Goal: Task Accomplishment & Management: Manage account settings

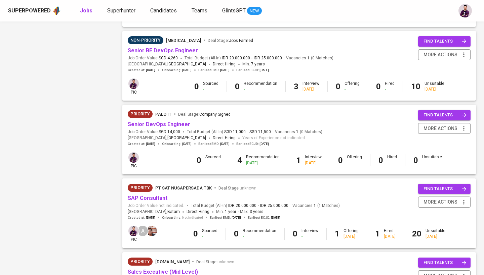
scroll to position [433, 0]
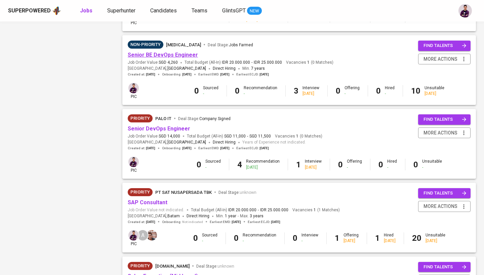
click at [181, 52] on link "Senior BE DevOps Engineer" at bounding box center [163, 55] width 70 height 6
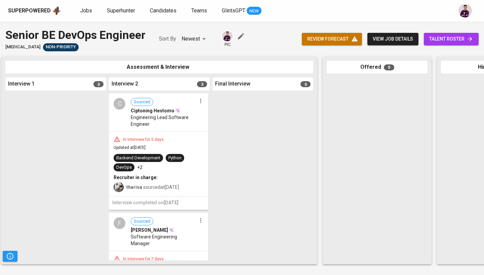
scroll to position [0, 235]
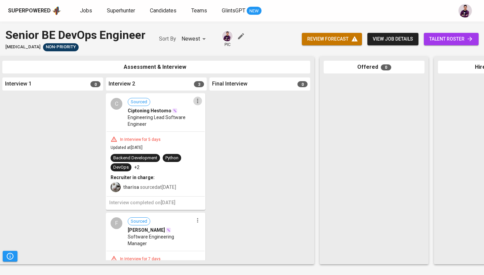
click at [197, 101] on icon "button" at bounding box center [197, 101] width 7 height 7
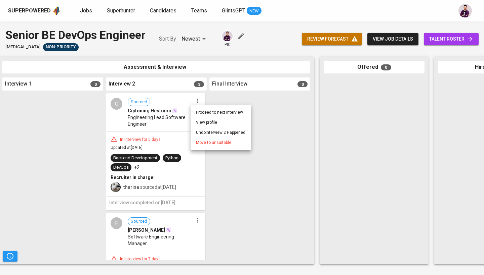
click at [214, 141] on span "Move to unsuitable" at bounding box center [213, 143] width 35 height 6
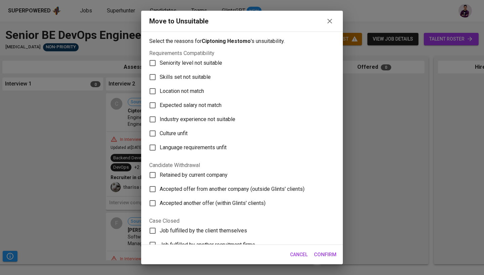
click at [185, 137] on span "Culture unfit" at bounding box center [174, 134] width 28 height 8
click at [160, 137] on input "Culture unfit" at bounding box center [152, 134] width 14 height 14
checkbox input "true"
click at [187, 146] on span "Language requirements unfit" at bounding box center [193, 148] width 67 height 8
click at [160, 146] on input "Language requirements unfit" at bounding box center [152, 148] width 14 height 14
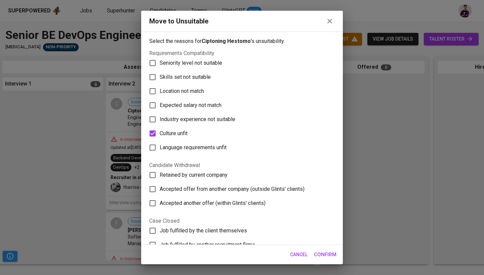
checkbox input "true"
click at [237, 223] on button "Confirm" at bounding box center [325, 255] width 30 height 14
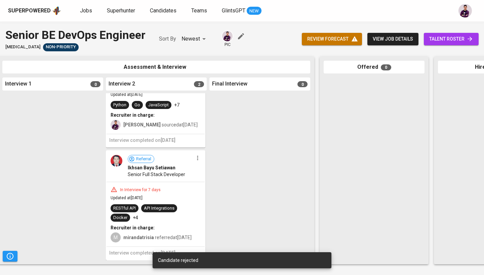
scroll to position [0, 0]
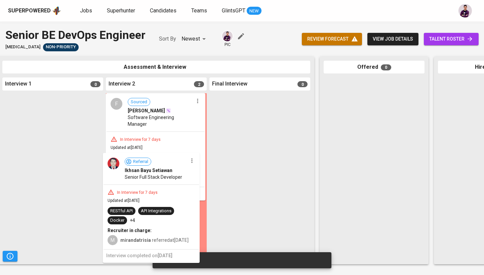
drag, startPoint x: 126, startPoint y: 178, endPoint x: 124, endPoint y: 185, distance: 7.3
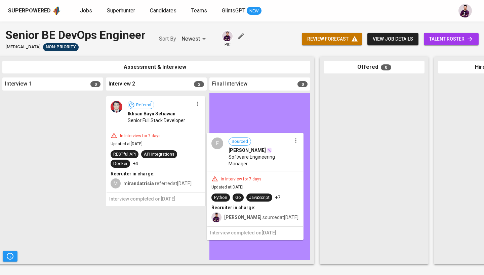
drag, startPoint x: 134, startPoint y: 103, endPoint x: 237, endPoint y: 144, distance: 111.1
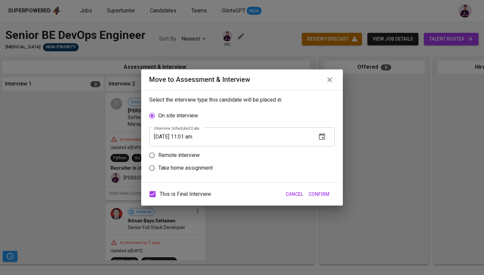
click at [187, 155] on p "Remote interview" at bounding box center [178, 155] width 41 height 8
click at [158, 155] on input "Remote interview" at bounding box center [151, 155] width 13 height 13
radio input "true"
click at [237, 152] on icon "button" at bounding box center [322, 149] width 6 height 7
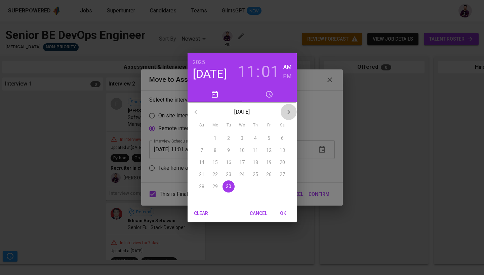
click at [237, 112] on icon "button" at bounding box center [288, 112] width 2 height 4
click at [237, 141] on span "2" at bounding box center [255, 138] width 12 height 7
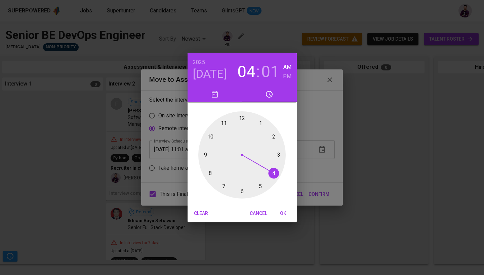
drag, startPoint x: 221, startPoint y: 123, endPoint x: 274, endPoint y: 168, distance: 69.3
click at [237, 168] on div at bounding box center [241, 155] width 87 height 87
click at [237, 77] on h6 "PM" at bounding box center [287, 76] width 8 height 9
drag, startPoint x: 245, startPoint y: 121, endPoint x: 240, endPoint y: 121, distance: 4.7
click at [237, 121] on div at bounding box center [241, 155] width 87 height 87
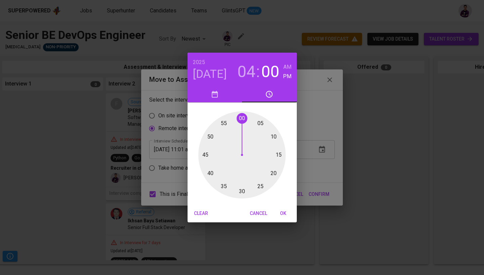
type input "10/02/2025 04:00 pm"
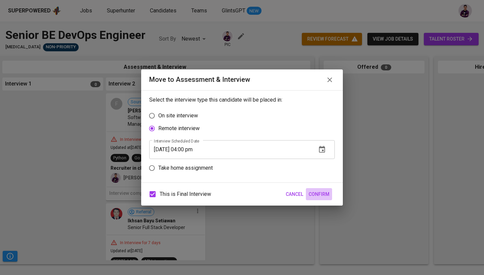
click at [237, 198] on span "Confirm" at bounding box center [318, 194] width 21 height 8
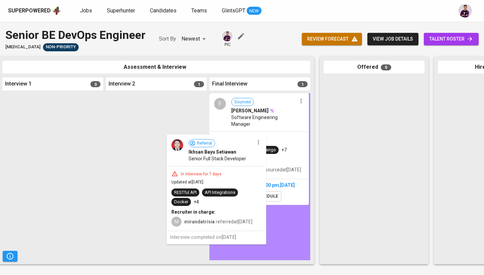
drag, startPoint x: 169, startPoint y: 164, endPoint x: 252, endPoint y: 218, distance: 99.6
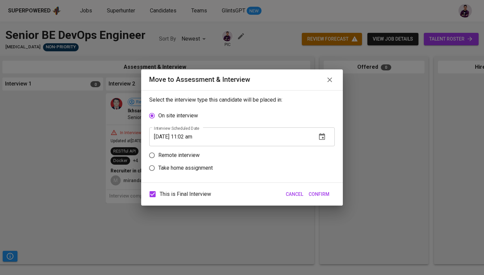
click at [185, 157] on p "Remote interview" at bounding box center [178, 155] width 41 height 8
click at [158, 157] on input "Remote interview" at bounding box center [151, 155] width 13 height 13
radio input "true"
click at [237, 152] on icon "button" at bounding box center [322, 149] width 6 height 7
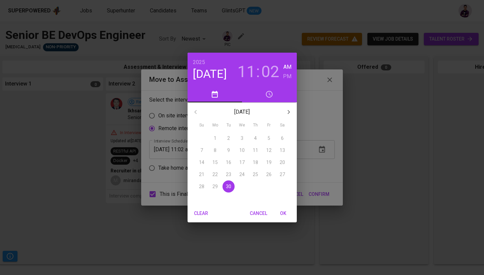
click at [237, 112] on icon "button" at bounding box center [288, 112] width 8 height 8
click at [237, 140] on span "2" at bounding box center [255, 138] width 12 height 7
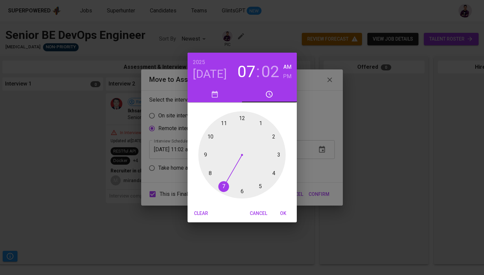
drag, startPoint x: 226, startPoint y: 124, endPoint x: 211, endPoint y: 194, distance: 71.9
click at [211, 194] on div at bounding box center [241, 155] width 87 height 87
drag, startPoint x: 249, startPoint y: 121, endPoint x: 242, endPoint y: 193, distance: 72.2
click at [237, 193] on div at bounding box center [241, 155] width 87 height 87
type input "10/02/2025 07:30 am"
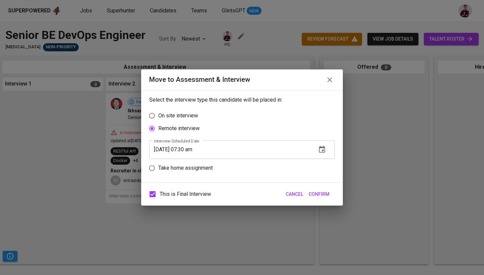
click at [237, 192] on span "Confirm" at bounding box center [318, 194] width 21 height 8
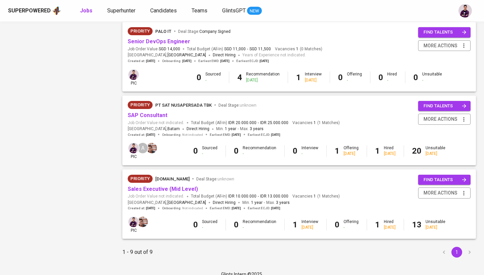
scroll to position [520, 0]
click at [179, 186] on link "Sales Executive (Mid Level)" at bounding box center [163, 189] width 70 height 6
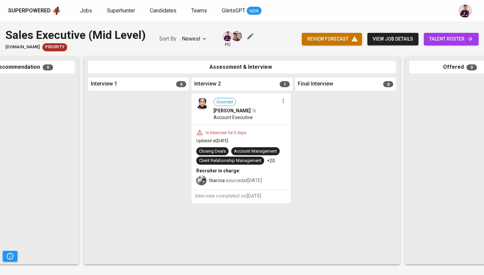
scroll to position [0, 161]
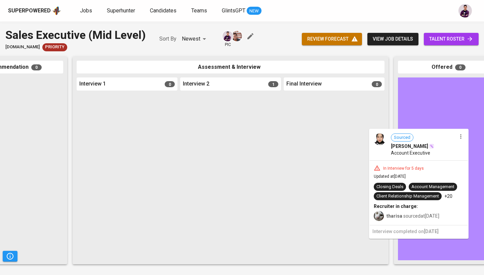
drag, startPoint x: 227, startPoint y: 141, endPoint x: 427, endPoint y: 186, distance: 204.5
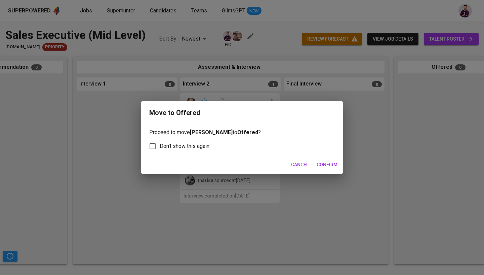
click at [237, 167] on span "Confirm" at bounding box center [326, 165] width 21 height 8
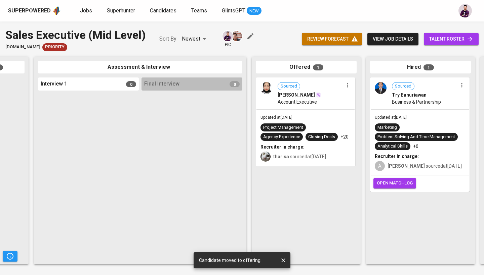
scroll to position [0, 210]
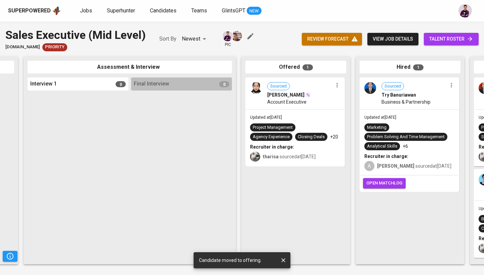
click at [237, 90] on img at bounding box center [256, 88] width 12 height 12
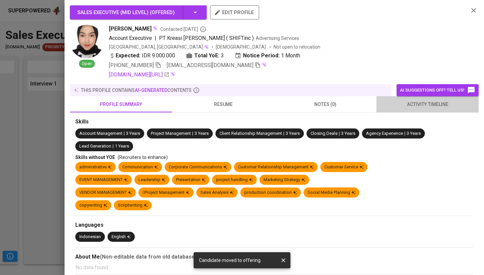
click at [237, 109] on button "activity timeline" at bounding box center [427, 104] width 102 height 16
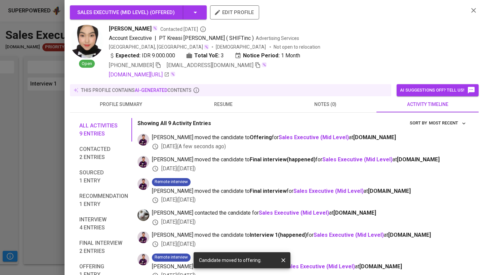
scroll to position [0, 0]
click at [237, 13] on icon "button" at bounding box center [473, 10] width 8 height 8
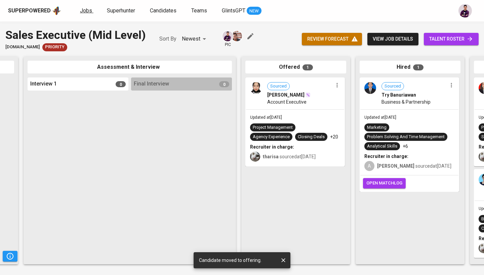
click at [86, 10] on span "Jobs" at bounding box center [86, 10] width 12 height 6
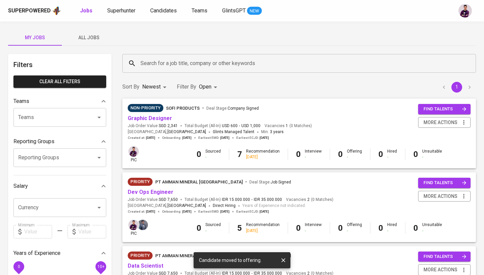
click at [87, 39] on span "All Jobs" at bounding box center [89, 38] width 46 height 8
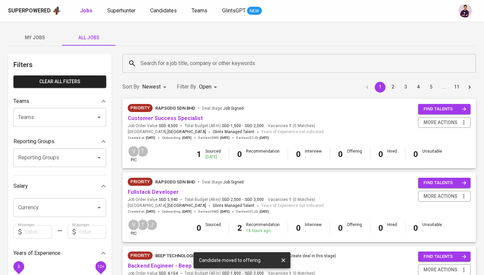
click at [183, 66] on input "Search for a job title, company or other keywords" at bounding box center [301, 63] width 324 height 13
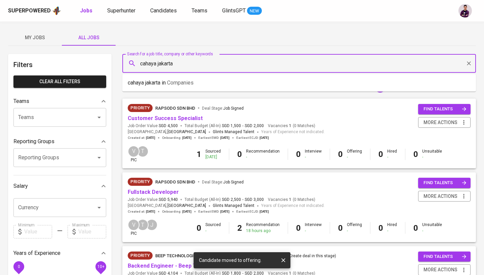
type input "cahaya jakarta"
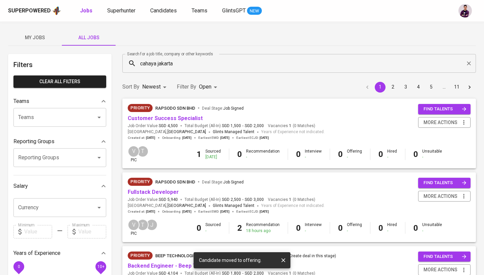
click at [235, 42] on div "My Jobs All Jobs" at bounding box center [242, 38] width 468 height 16
click at [177, 64] on input "cahaya jakarta" at bounding box center [301, 63] width 324 height 13
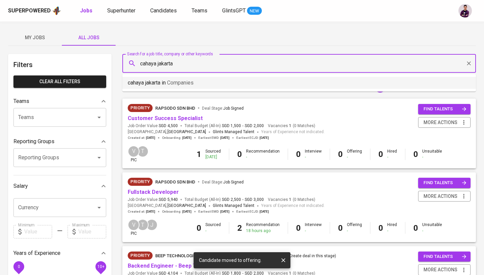
click at [177, 80] on span "Companies" at bounding box center [180, 83] width 27 height 6
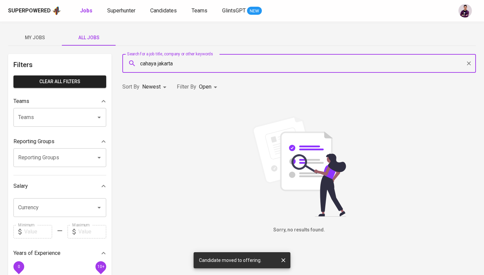
click at [209, 85] on body "Superpowered Jobs Superhunter Candidates Teams GlintsGPT NEW My Jobs All Jobs F…" at bounding box center [242, 229] width 484 height 458
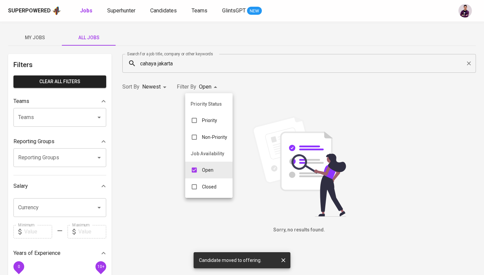
click at [207, 186] on p "Closed" at bounding box center [209, 187] width 14 height 7
type input "OPEN,CLOSE"
checkbox input "true"
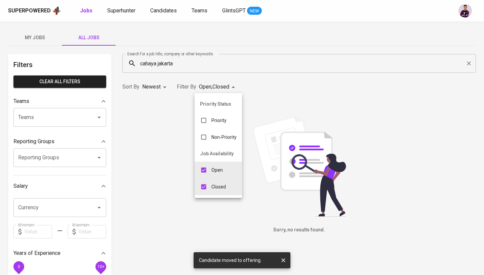
click at [237, 51] on div at bounding box center [242, 137] width 484 height 275
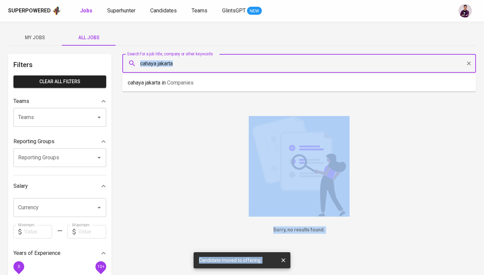
click at [237, 64] on input "cahaya jakarta" at bounding box center [301, 63] width 324 height 13
click at [237, 82] on li "cahaya jakarta in Companies" at bounding box center [298, 83] width 353 height 12
click at [209, 66] on input "cahaya jakarta" at bounding box center [301, 63] width 324 height 13
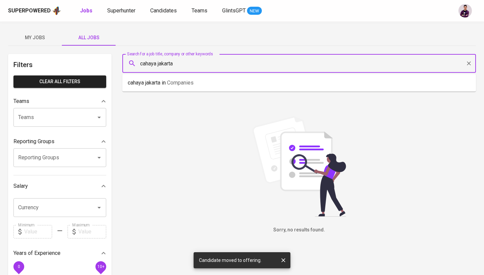
click at [209, 66] on input "cahaya jakarta" at bounding box center [301, 63] width 324 height 13
type input "Cahaya Jakarta"
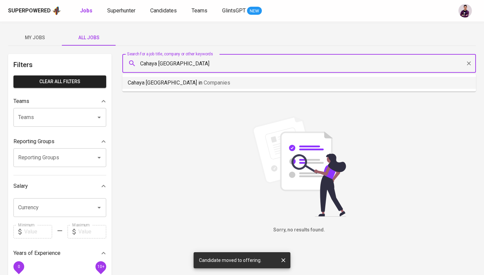
click at [206, 81] on li "Cahaya Jakarta in Companies" at bounding box center [298, 83] width 353 height 12
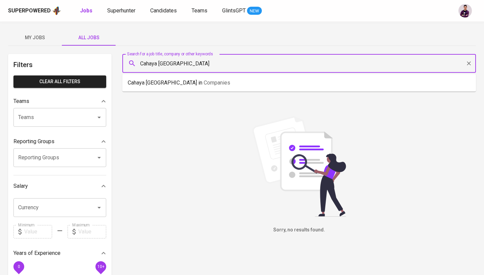
click at [199, 66] on input "Cahaya Jakarta" at bounding box center [301, 63] width 324 height 13
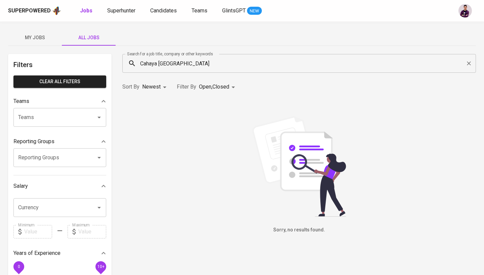
click at [213, 89] on body "Superpowered Jobs Superhunter Candidates Teams GlintsGPT NEW My Jobs All Jobs F…" at bounding box center [242, 229] width 484 height 458
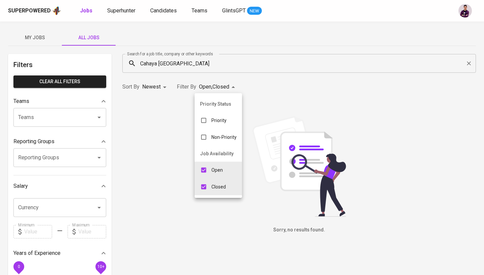
click at [210, 166] on div "Open" at bounding box center [211, 170] width 34 height 13
type input "CLOSE"
checkbox input "false"
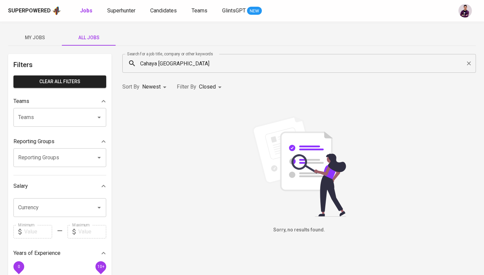
click at [241, 70] on div "Cahaya Jakarta Search for a job title, company or other keywords" at bounding box center [298, 63] width 353 height 19
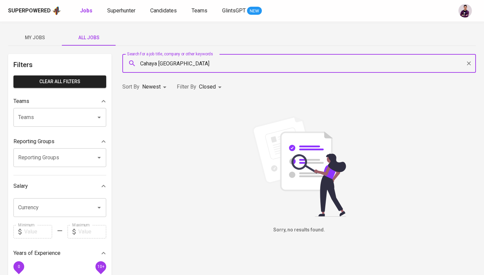
click at [241, 70] on div "Cahaya Jakarta Search for a job title, company or other keywords" at bounding box center [298, 63] width 353 height 19
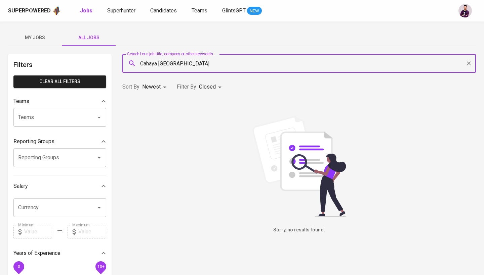
click at [241, 70] on div "Cahaya Jakarta Search for a job title, company or other keywords" at bounding box center [298, 63] width 353 height 19
click at [250, 68] on input "Cahaya Jakarta" at bounding box center [301, 63] width 324 height 13
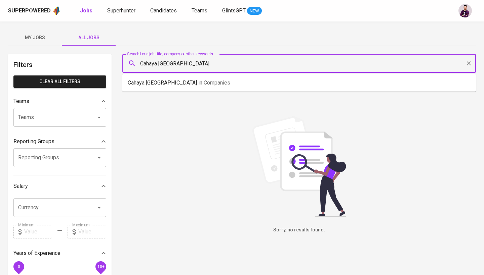
click at [250, 68] on input "Cahaya Jakarta" at bounding box center [301, 63] width 324 height 13
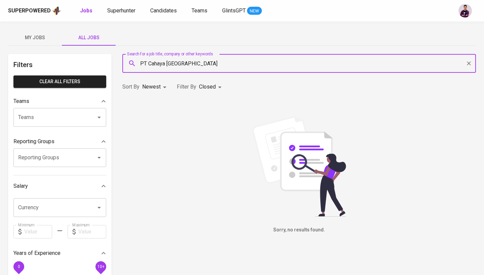
type input "PT Cahaya Jakarta"
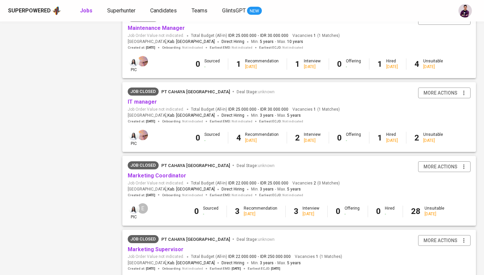
scroll to position [472, 0]
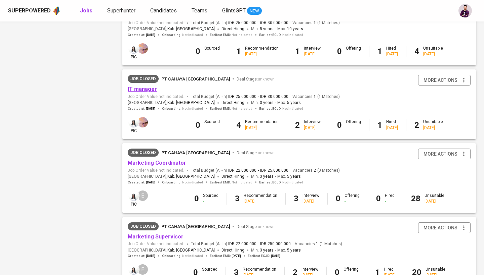
click at [147, 86] on link "IT manager" at bounding box center [142, 89] width 29 height 6
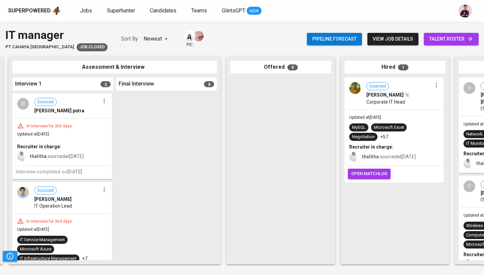
scroll to position [0, 262]
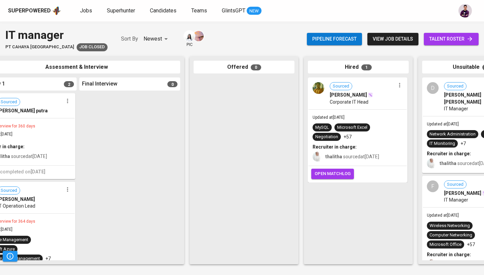
click at [403, 44] on button "view job details" at bounding box center [392, 39] width 51 height 12
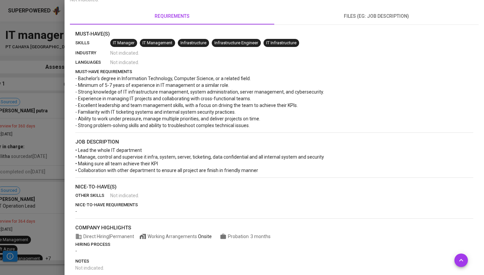
scroll to position [26, 0]
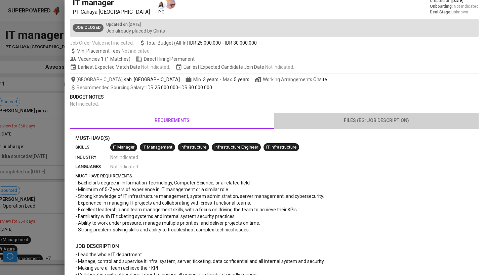
click at [357, 120] on span "files (eg: job description)" at bounding box center [376, 121] width 196 height 8
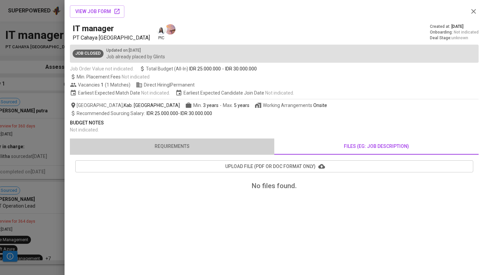
click at [175, 145] on span "requirements" at bounding box center [172, 146] width 196 height 8
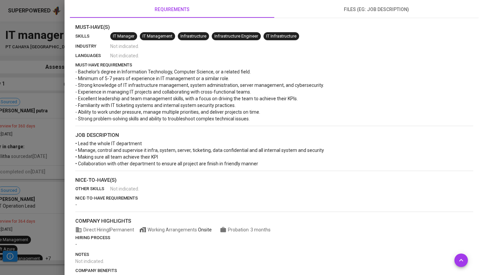
scroll to position [136, 0]
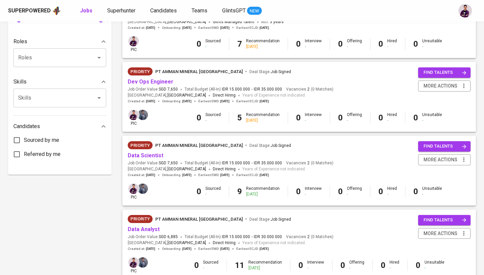
scroll to position [258, 0]
click at [166, 81] on link "Dev Ops Engineer" at bounding box center [151, 82] width 46 height 6
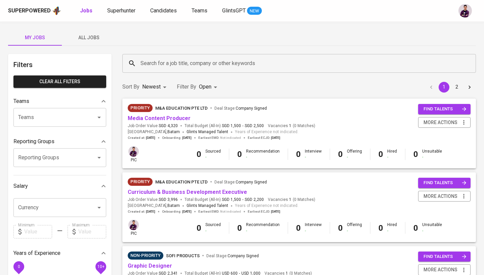
scroll to position [258, 0]
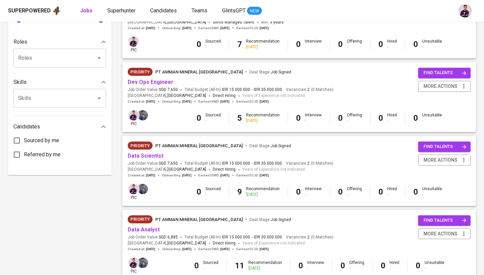
click at [254, 113] on div "Recommendation [DATE]" at bounding box center [263, 118] width 34 height 11
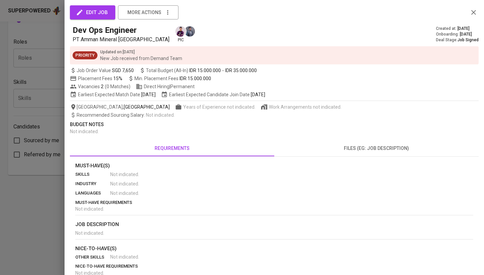
click at [472, 13] on icon "button" at bounding box center [473, 12] width 8 height 8
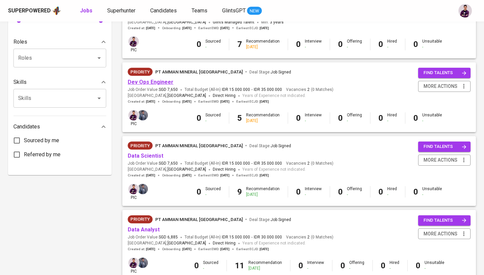
click at [153, 80] on link "Dev Ops Engineer" at bounding box center [151, 82] width 46 height 6
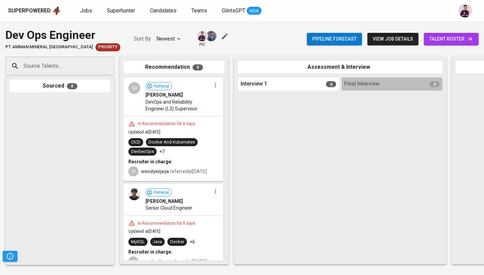
click at [135, 90] on div "M" at bounding box center [134, 88] width 12 height 12
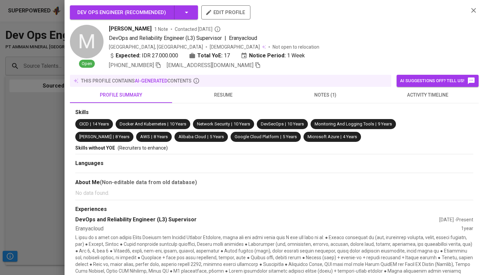
click at [435, 94] on span "activity timeline" at bounding box center [427, 95] width 94 height 8
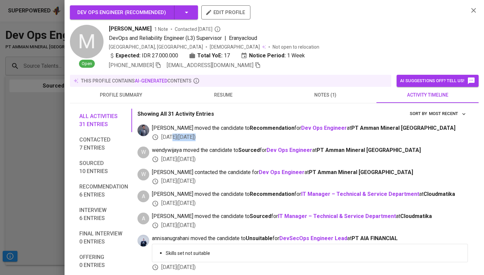
drag, startPoint x: 172, startPoint y: 136, endPoint x: 216, endPoint y: 141, distance: 44.2
click at [177, 137] on div "[DATE] ( [DATE] )" at bounding box center [310, 138] width 316 height 8
click at [474, 11] on icon "button" at bounding box center [473, 10] width 5 height 5
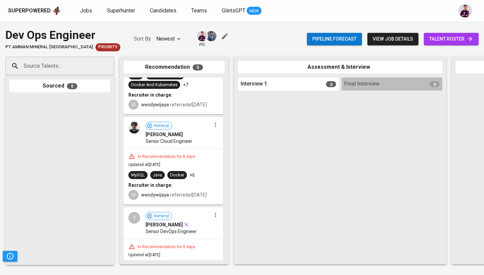
scroll to position [83, 0]
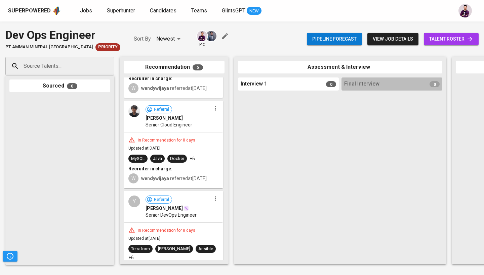
click at [137, 117] on img at bounding box center [134, 111] width 12 height 12
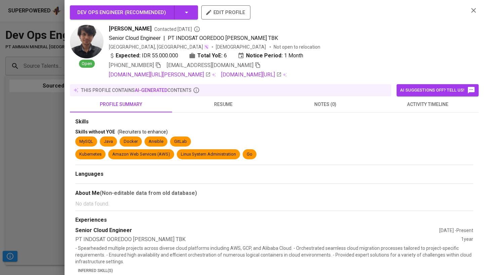
click at [429, 107] on span "activity timeline" at bounding box center [427, 104] width 94 height 8
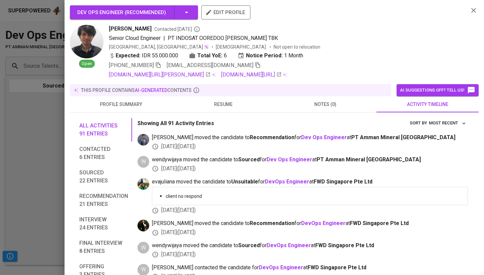
click at [471, 11] on icon "button" at bounding box center [473, 10] width 8 height 8
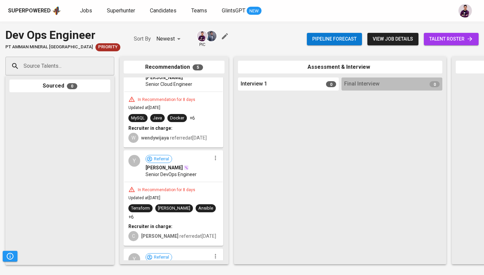
scroll to position [124, 0]
click at [136, 167] on div "Y" at bounding box center [134, 161] width 12 height 12
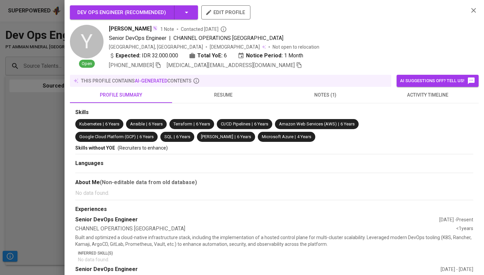
click at [444, 94] on span "activity timeline" at bounding box center [427, 95] width 94 height 8
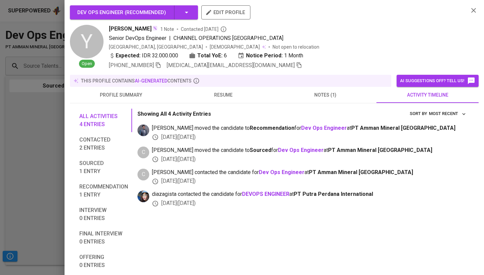
click at [473, 9] on icon "button" at bounding box center [473, 10] width 8 height 8
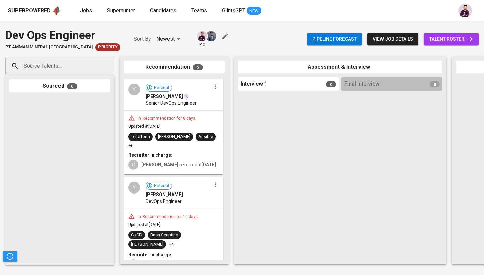
scroll to position [196, 0]
click at [132, 182] on div "Y" at bounding box center [134, 188] width 12 height 12
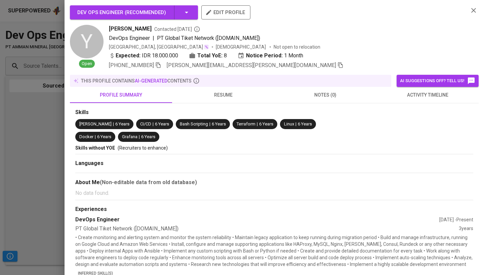
click at [409, 94] on span "activity timeline" at bounding box center [427, 95] width 94 height 8
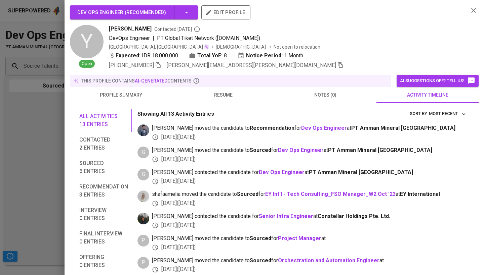
click at [472, 8] on icon "button" at bounding box center [473, 10] width 8 height 8
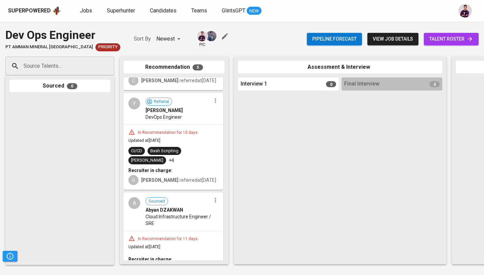
scroll to position [280, 0]
click at [135, 198] on div "A" at bounding box center [134, 204] width 12 height 12
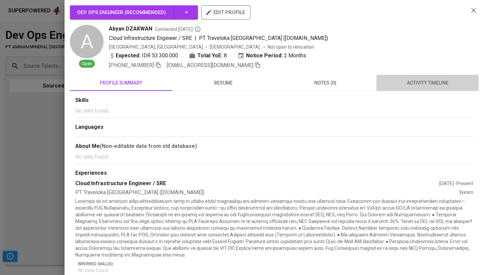
click at [426, 82] on span "activity timeline" at bounding box center [427, 83] width 94 height 8
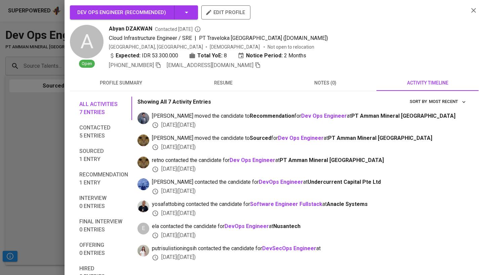
click at [478, 8] on div "Dev Ops Engineer ( Recommended ) edit profile A Open [PERSON_NAME] Contacted [D…" at bounding box center [273, 137] width 419 height 275
click at [471, 8] on icon "button" at bounding box center [473, 10] width 8 height 8
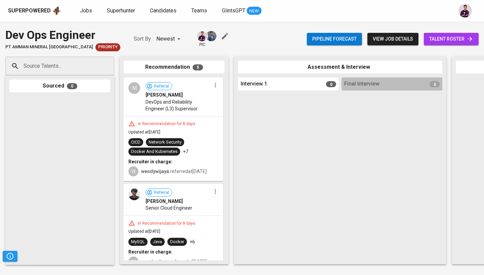
scroll to position [0, 0]
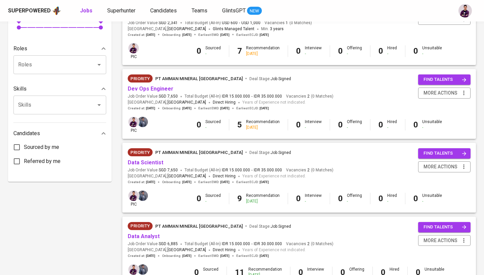
scroll to position [253, 0]
